Goal: Check status: Check status

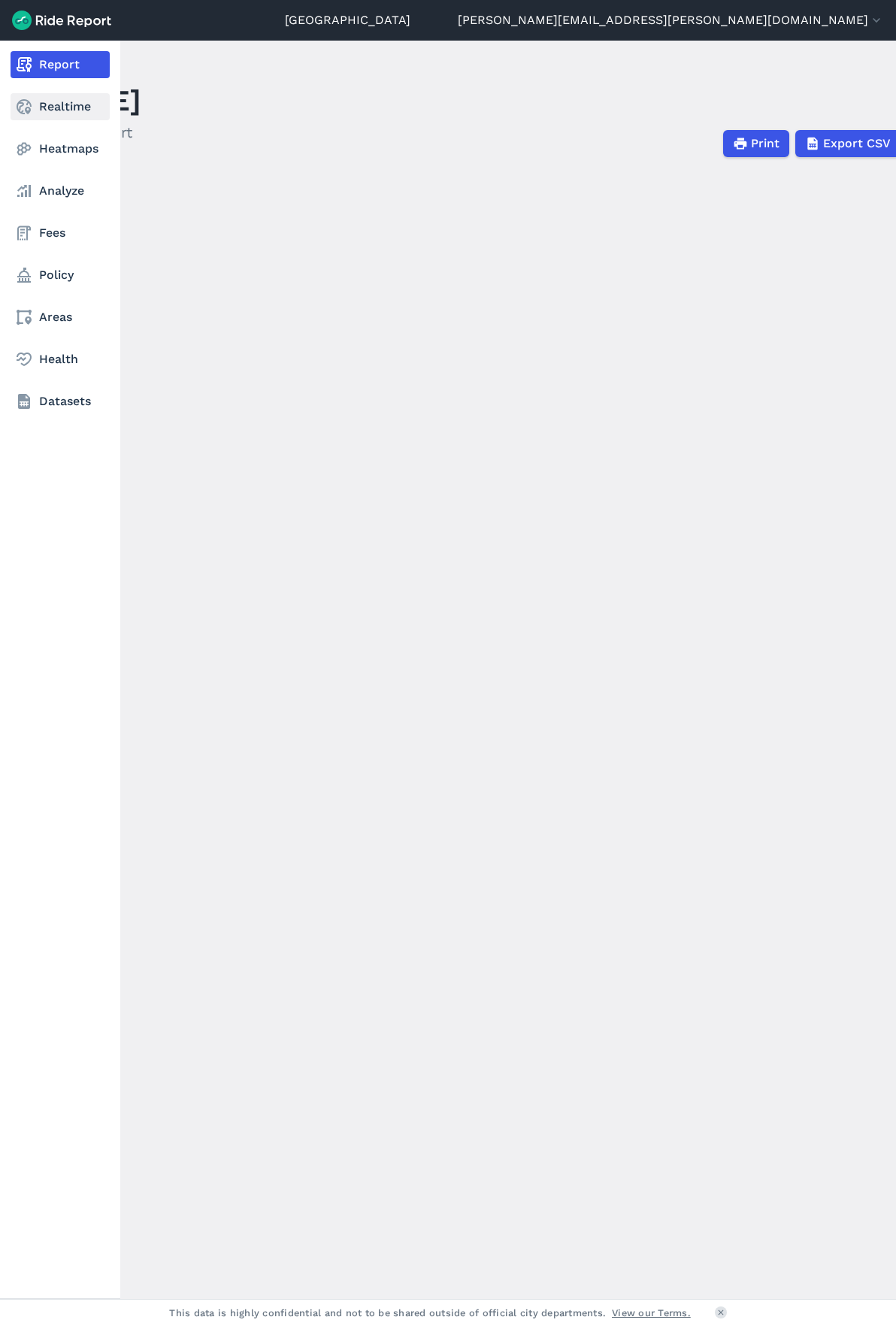
click at [67, 110] on link "Realtime" at bounding box center [59, 106] width 99 height 27
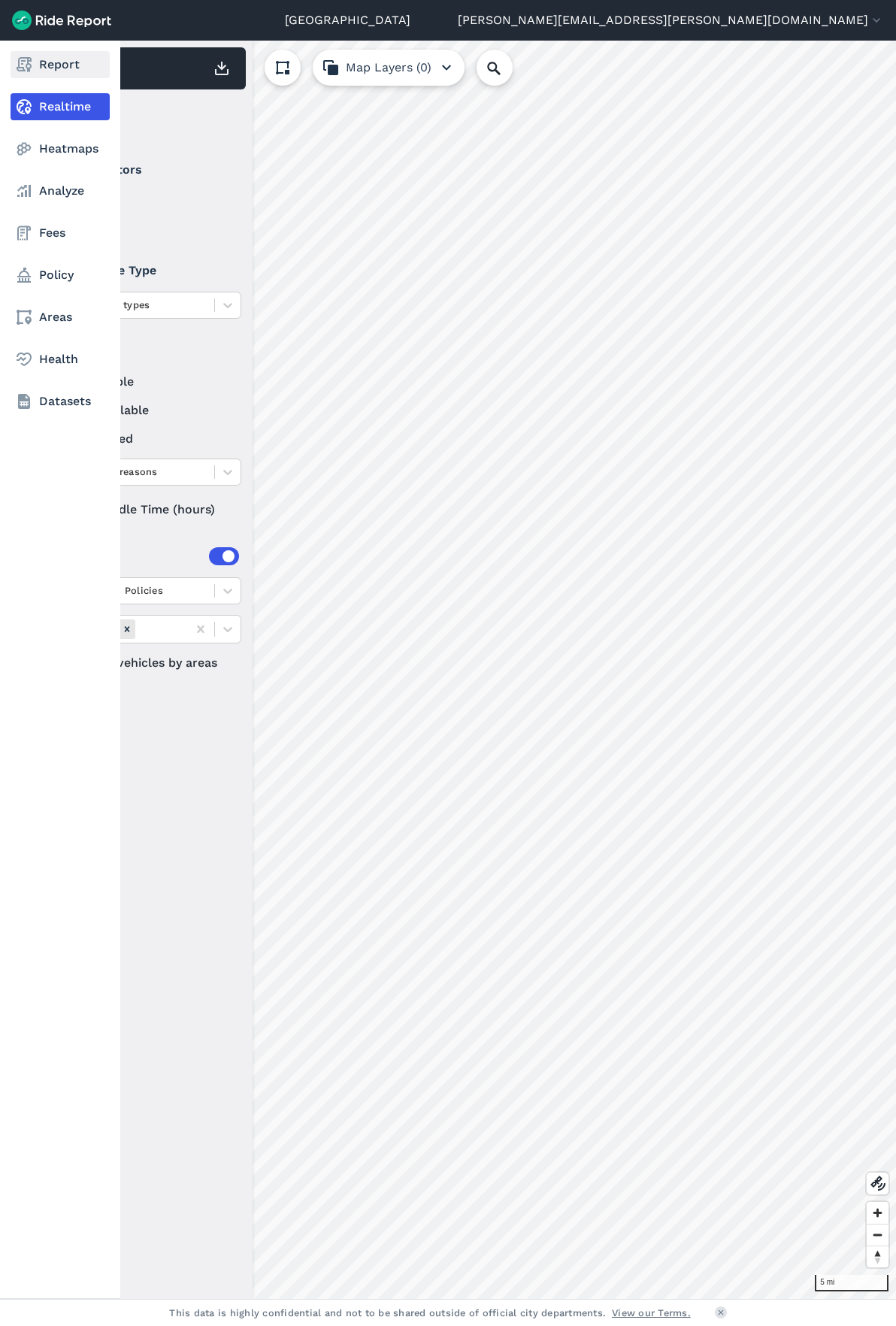
click at [27, 57] on use at bounding box center [24, 65] width 15 height 15
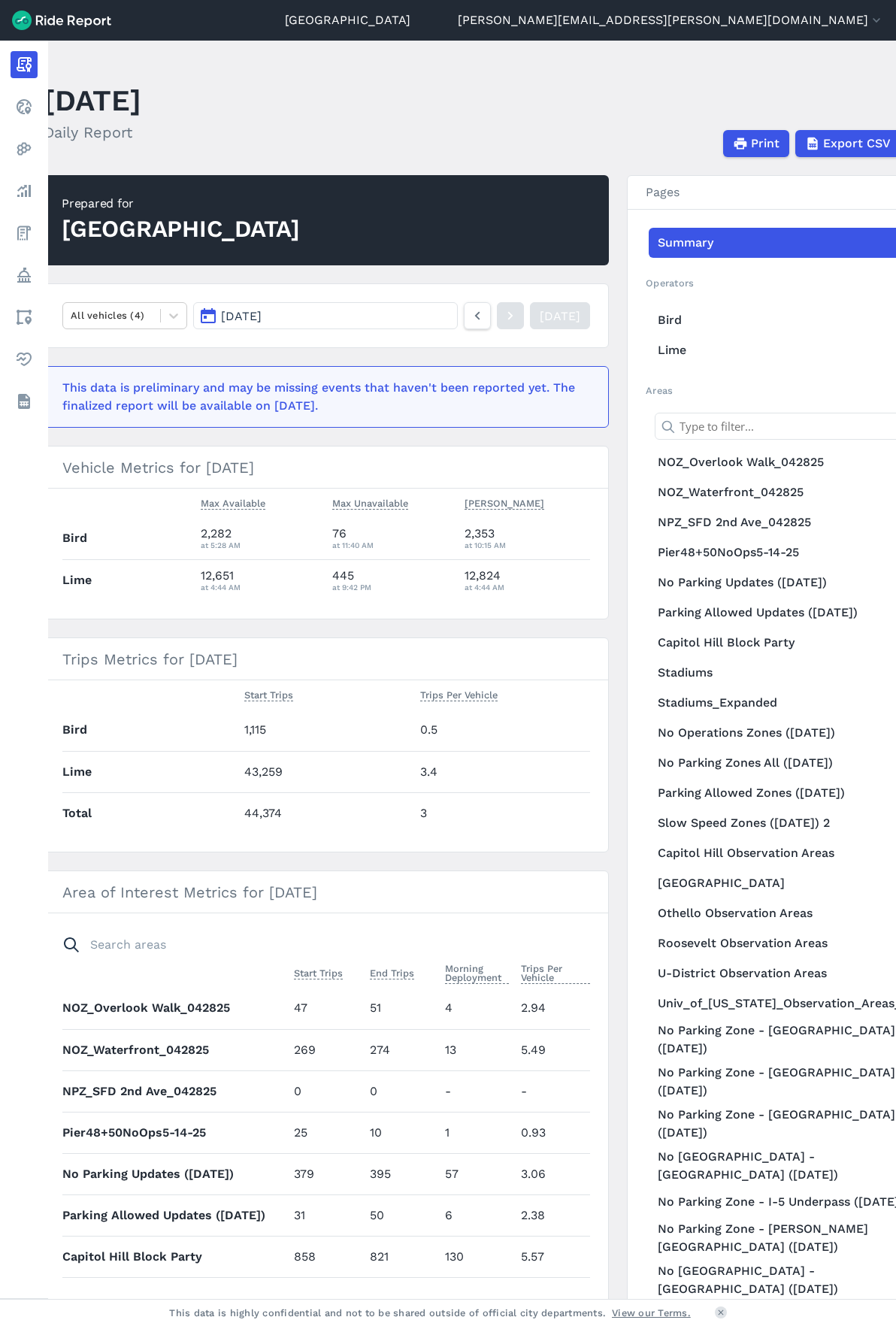
click at [259, 306] on button "[DATE]" at bounding box center [325, 315] width 264 height 27
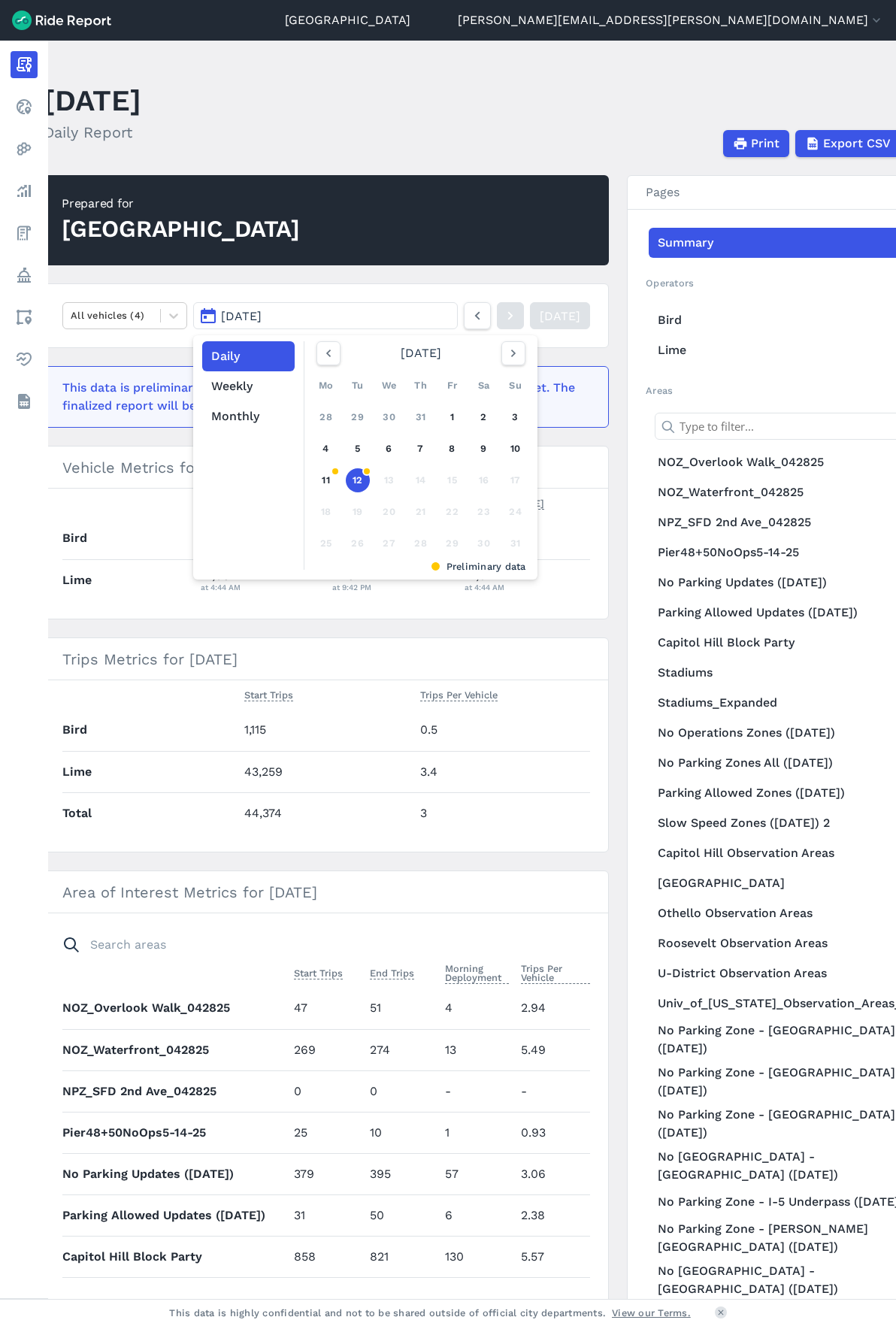
click at [353, 481] on link "12" at bounding box center [357, 481] width 24 height 24
